Goal: Task Accomplishment & Management: Use online tool/utility

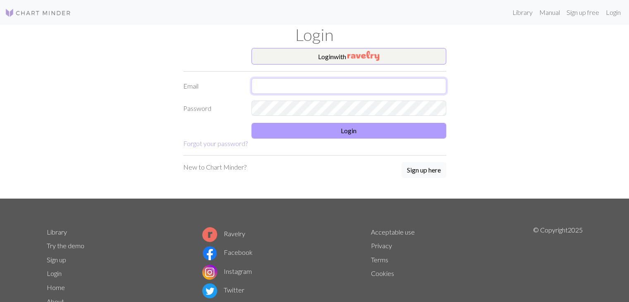
type input "[EMAIL_ADDRESS][DOMAIN_NAME]"
click at [329, 126] on button "Login" at bounding box center [348, 131] width 195 height 16
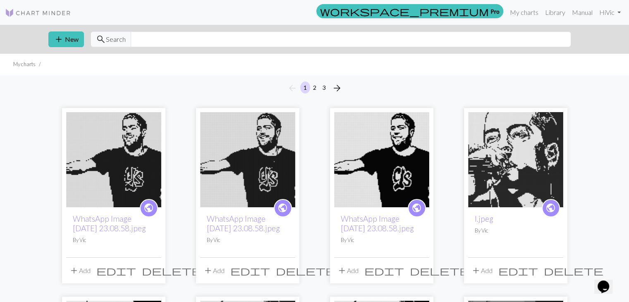
click at [384, 156] on img at bounding box center [381, 159] width 95 height 95
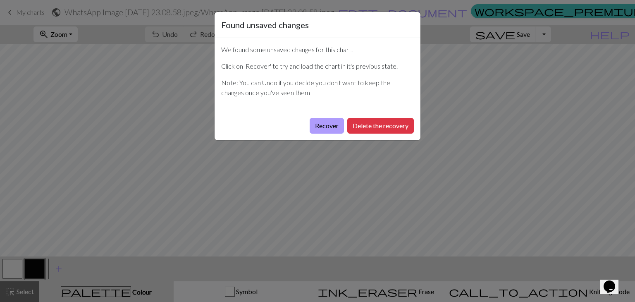
click at [315, 119] on button "Recover" at bounding box center [327, 126] width 34 height 16
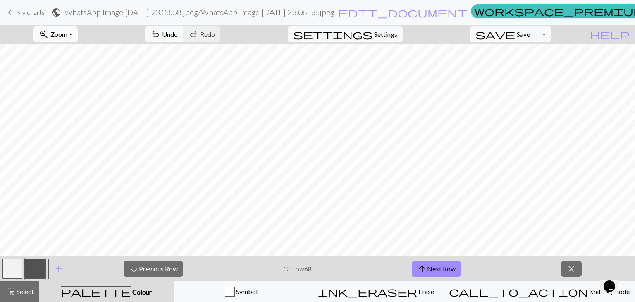
click at [67, 37] on span "Zoom" at bounding box center [58, 34] width 17 height 8
click at [73, 77] on button "Fit height" at bounding box center [66, 78] width 65 height 13
click at [420, 266] on span "arrow_upward" at bounding box center [422, 269] width 10 height 12
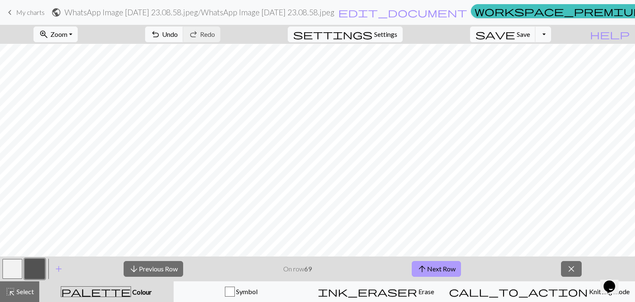
click at [432, 261] on button "arrow_upward Next Row" at bounding box center [436, 269] width 49 height 16
click at [436, 268] on button "arrow_upward Next Row" at bounding box center [436, 269] width 49 height 16
click at [445, 267] on button "arrow_upward Next Row" at bounding box center [436, 269] width 49 height 16
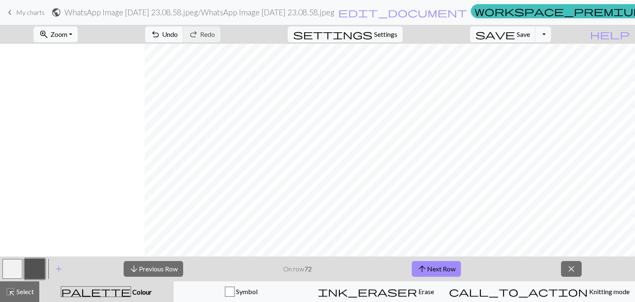
scroll to position [69, 144]
click at [453, 265] on button "arrow_upward Next Row" at bounding box center [436, 269] width 49 height 16
click at [445, 265] on button "arrow_upward Next Row" at bounding box center [436, 269] width 49 height 16
click at [425, 266] on span "arrow_upward" at bounding box center [422, 269] width 10 height 12
